Goal: Find specific page/section: Find specific page/section

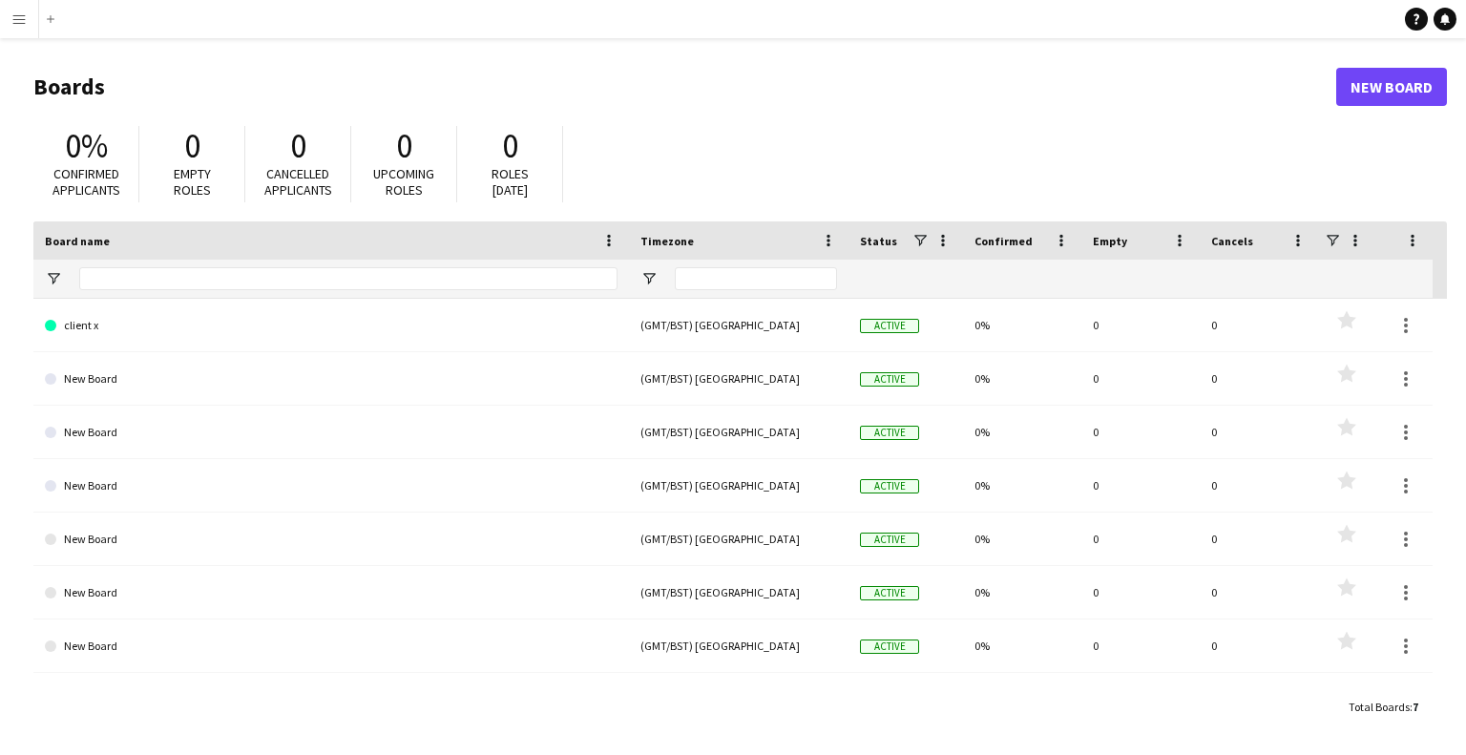
click at [16, 22] on app-icon "Menu" at bounding box center [18, 18] width 15 height 15
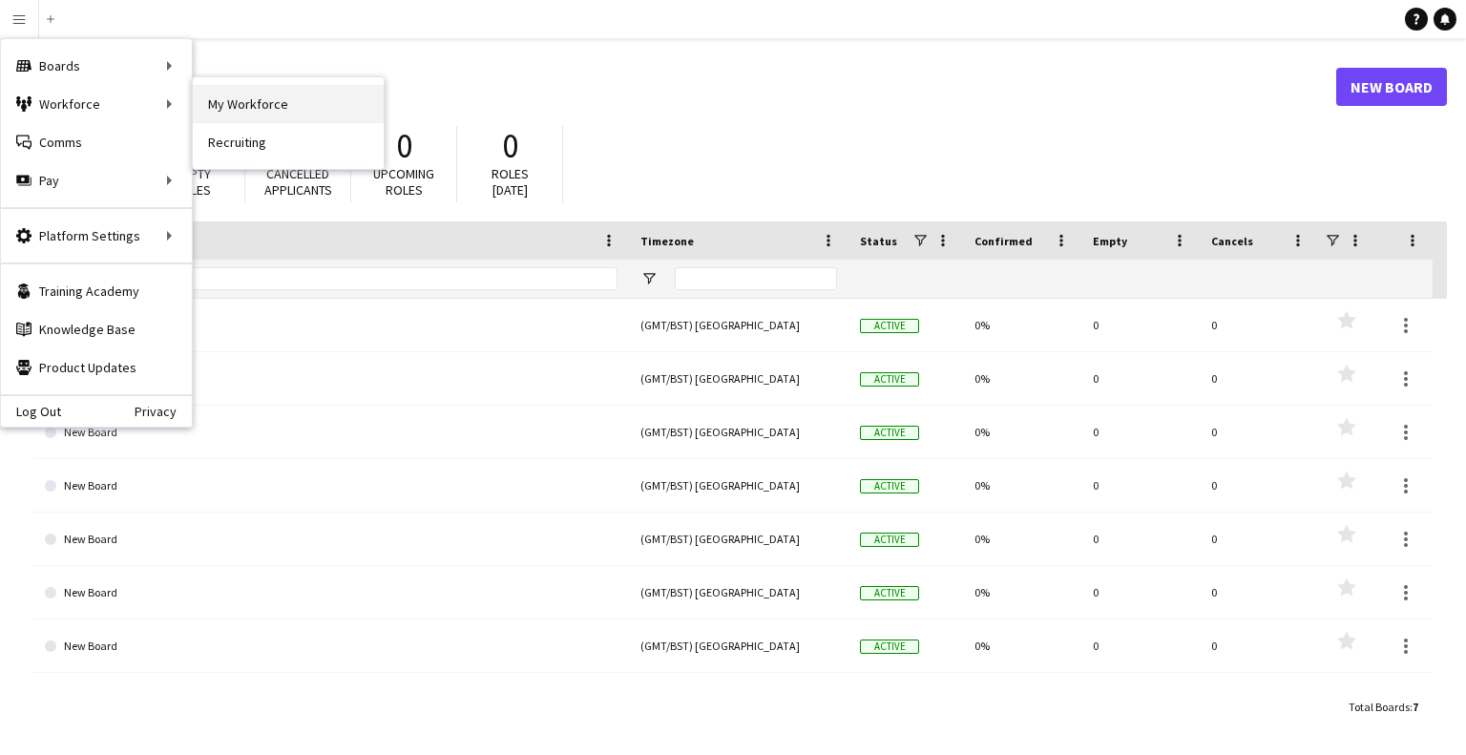
click at [272, 98] on link "My Workforce" at bounding box center [288, 104] width 191 height 38
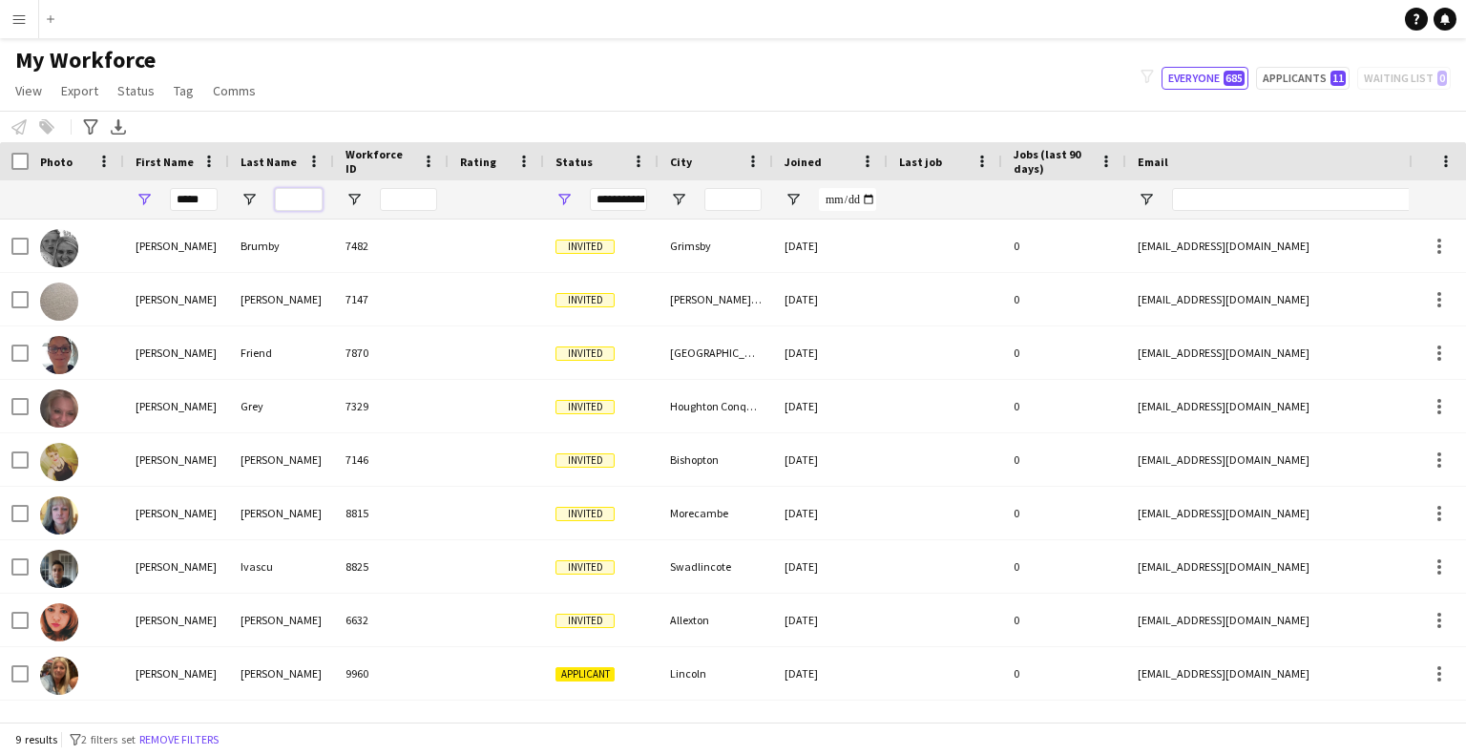
click at [302, 198] on input "Last Name Filter Input" at bounding box center [299, 199] width 48 height 23
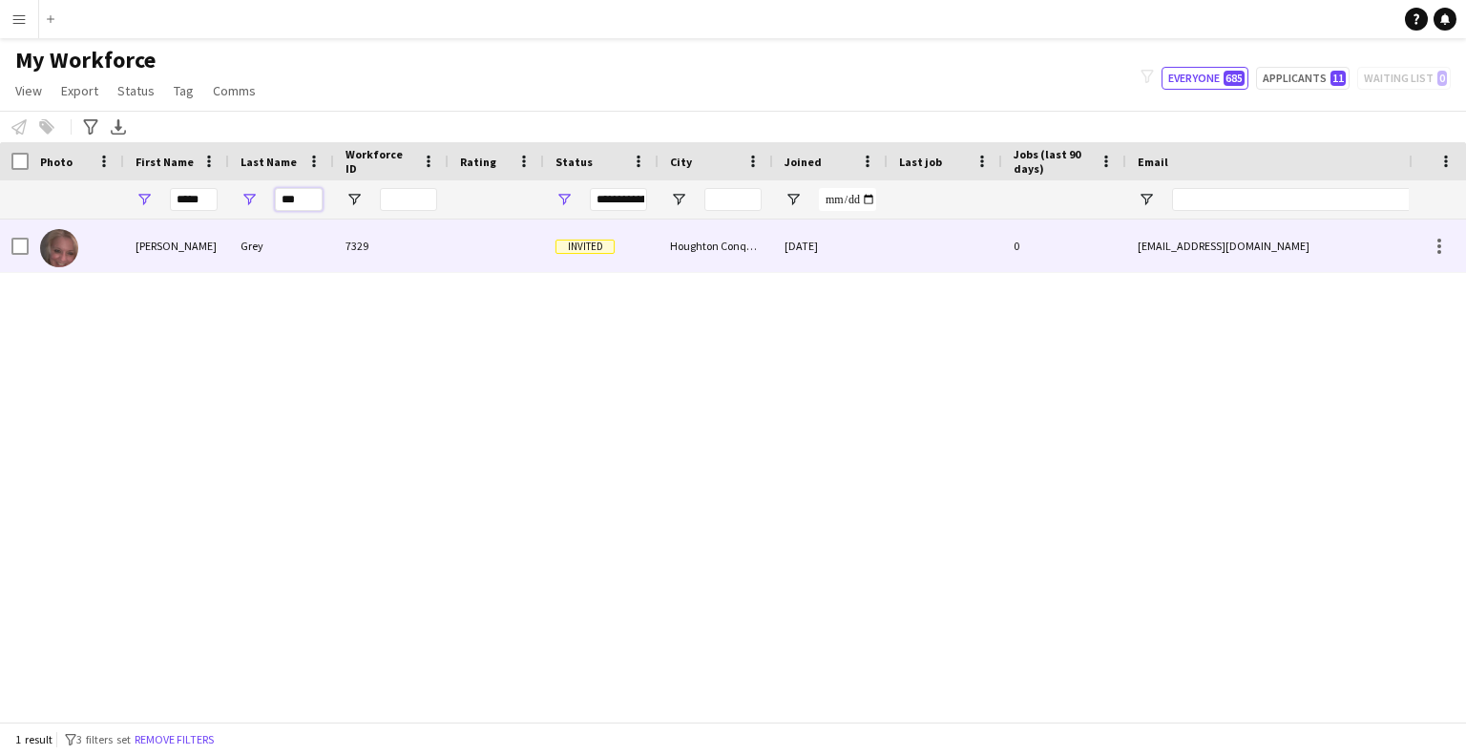
type input "***"
click at [199, 249] on div "[PERSON_NAME]" at bounding box center [176, 246] width 105 height 52
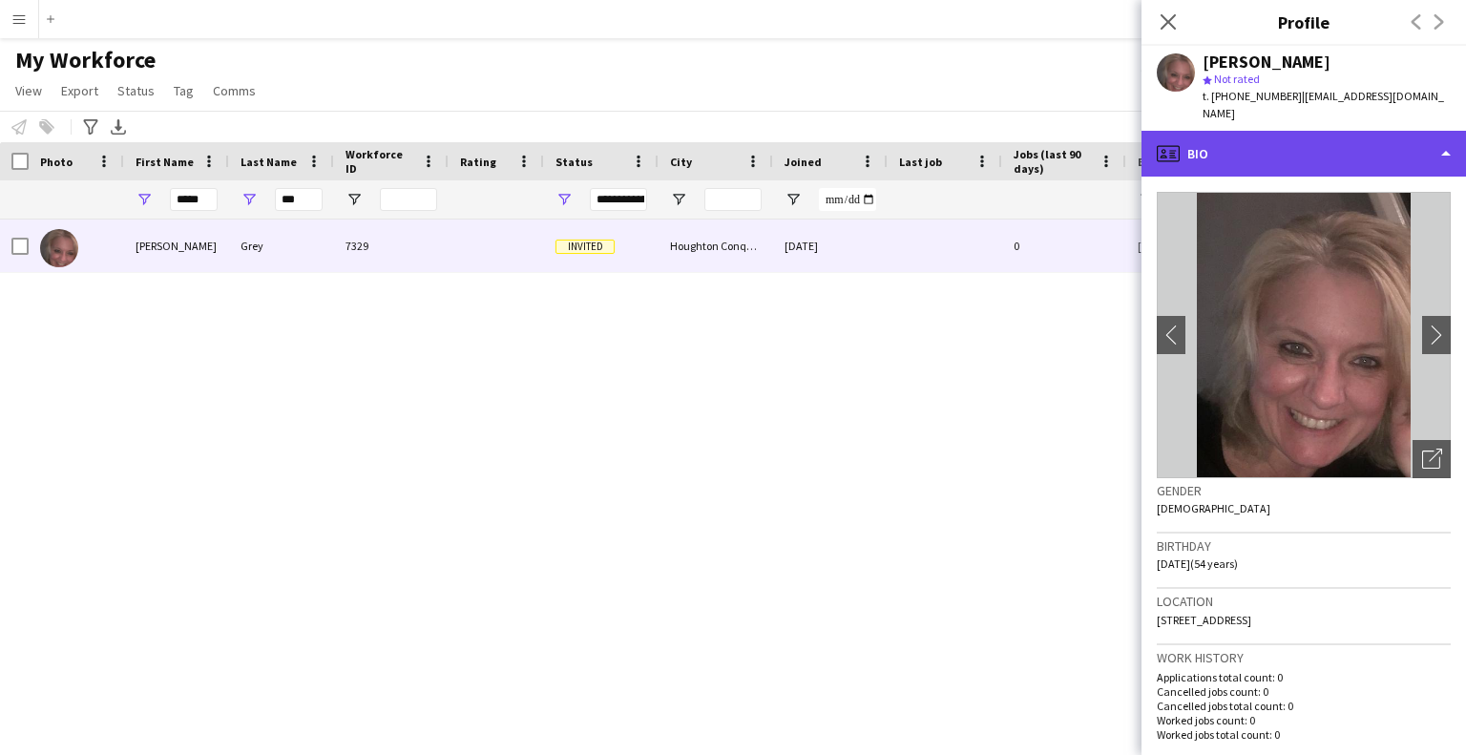
click at [1441, 136] on div "profile Bio" at bounding box center [1304, 154] width 325 height 46
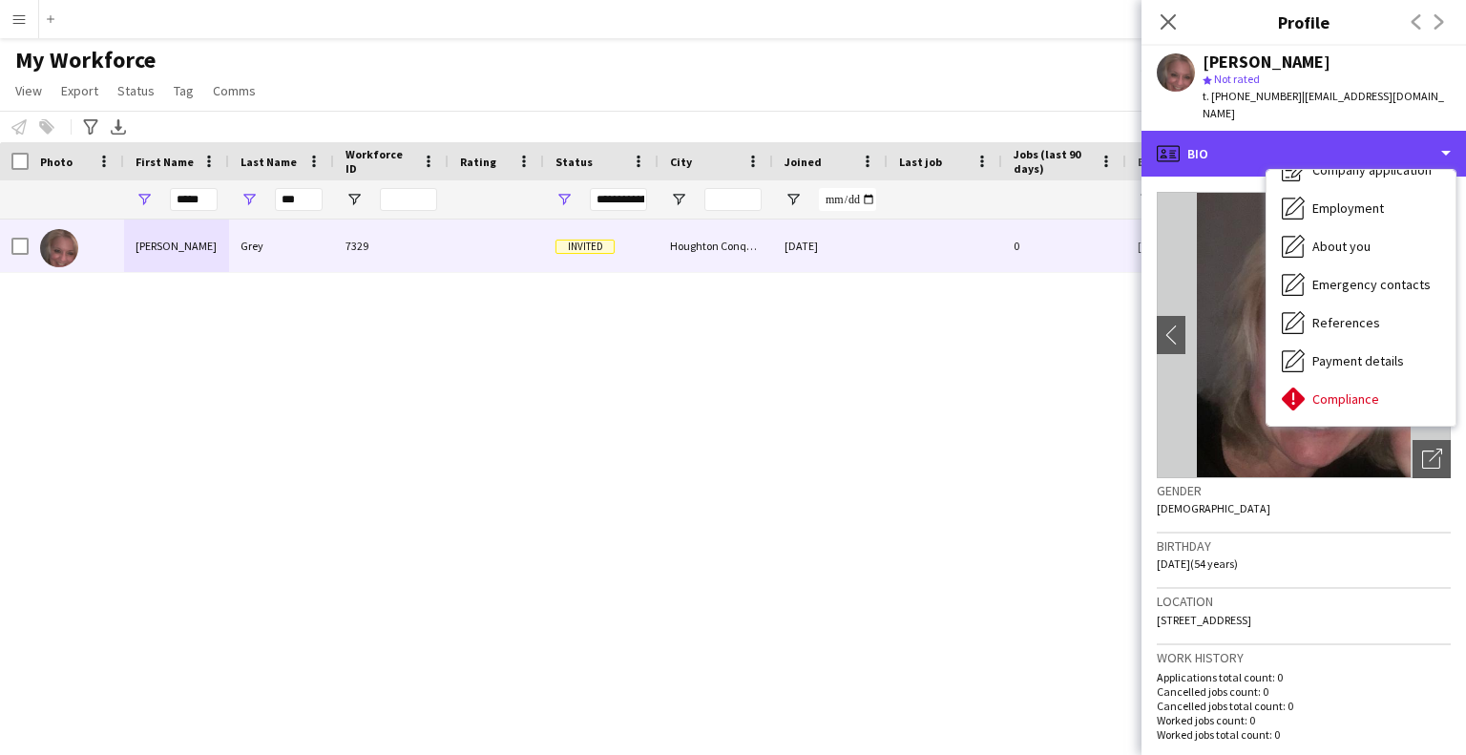
scroll to position [76, 0]
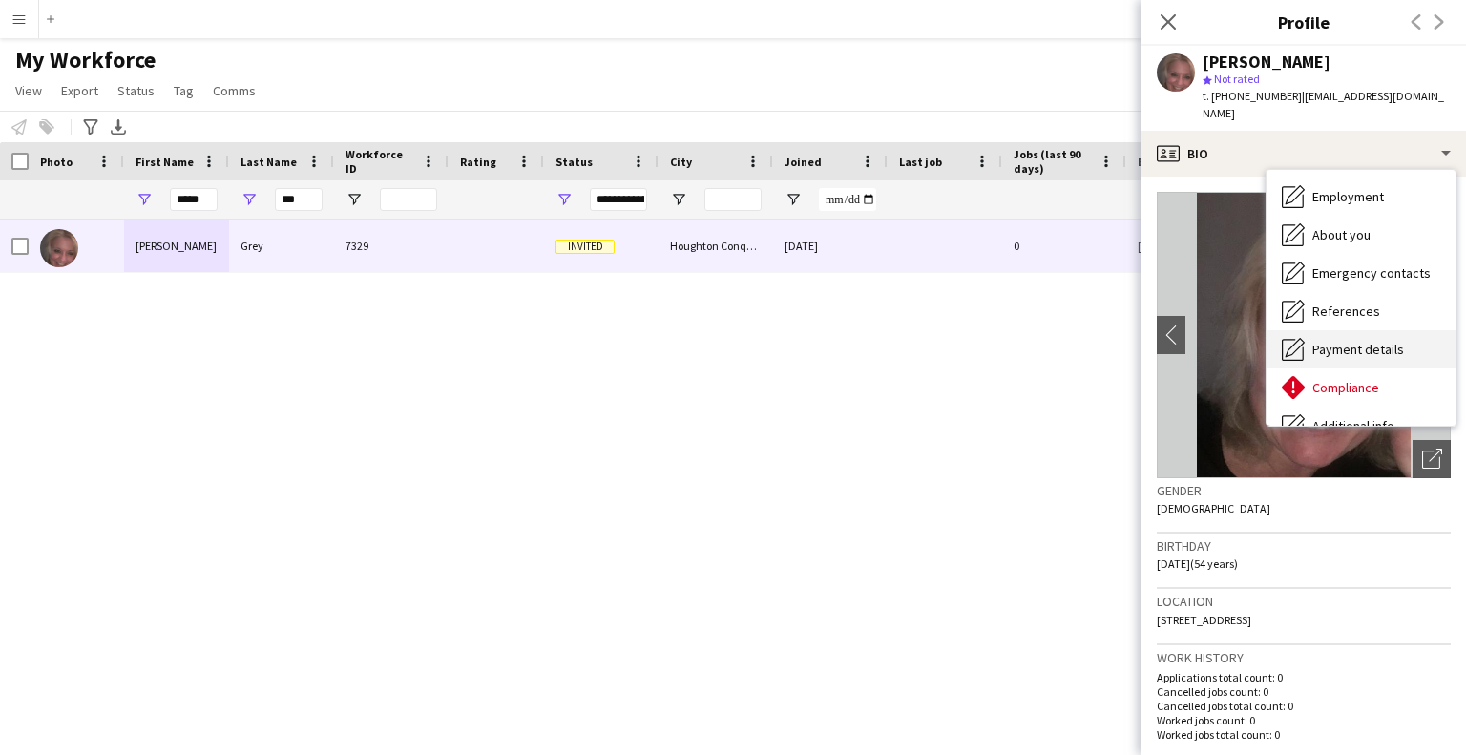
click at [1405, 330] on div "Payment details Payment details" at bounding box center [1361, 349] width 189 height 38
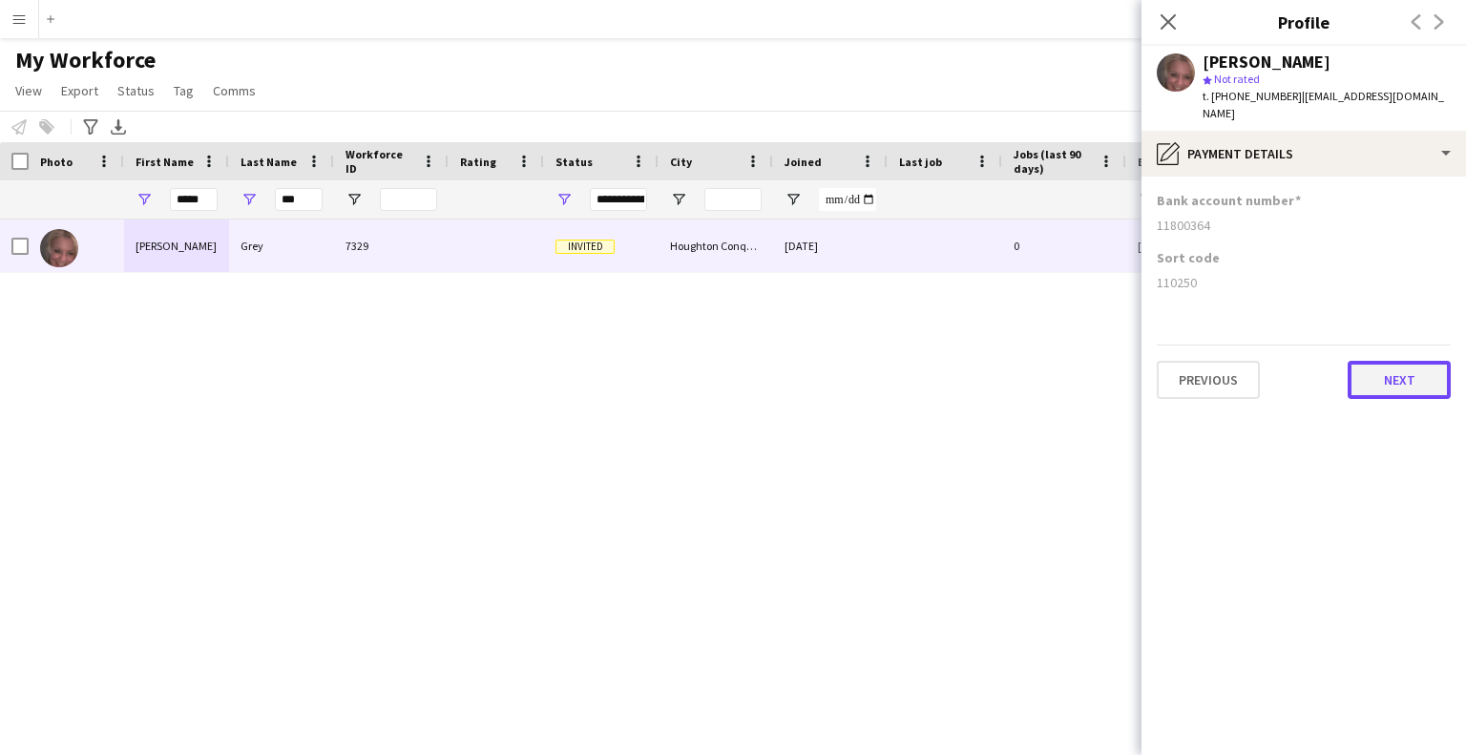
click at [1393, 361] on button "Next" at bounding box center [1399, 380] width 103 height 38
